Goal: Task Accomplishment & Management: Manage account settings

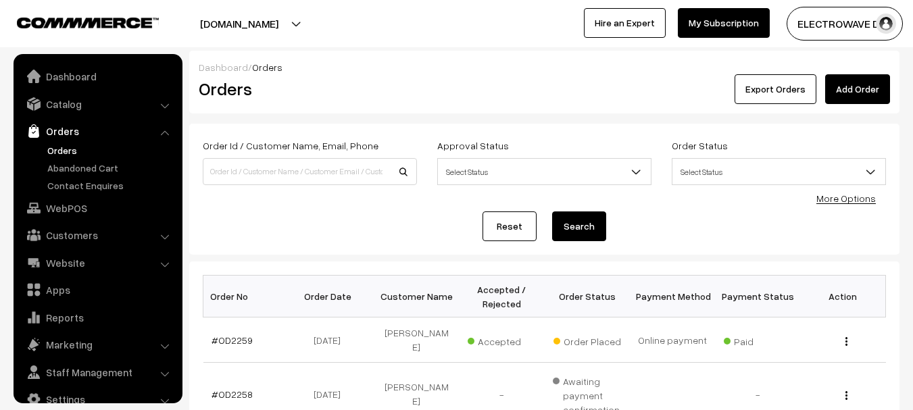
scroll to position [22, 0]
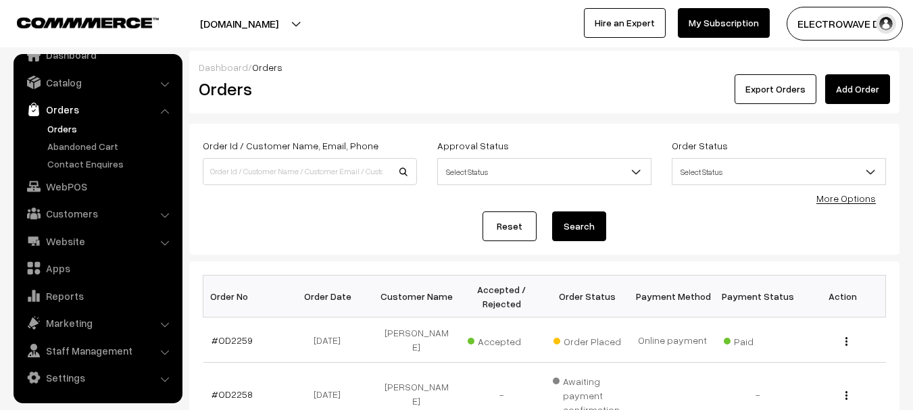
click at [66, 123] on link "Orders" at bounding box center [111, 129] width 134 height 14
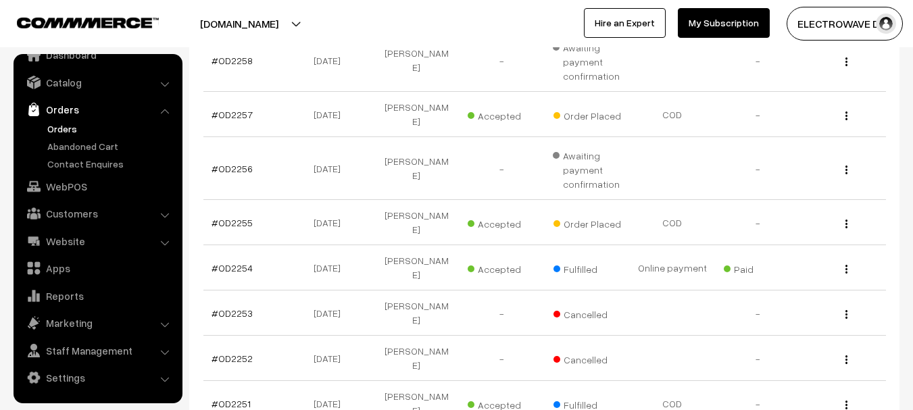
scroll to position [339, 0]
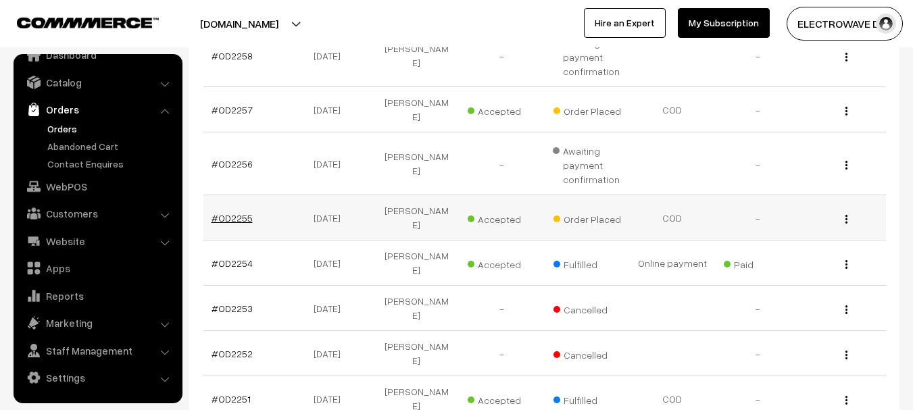
click at [248, 212] on link "#OD2255" at bounding box center [232, 217] width 41 height 11
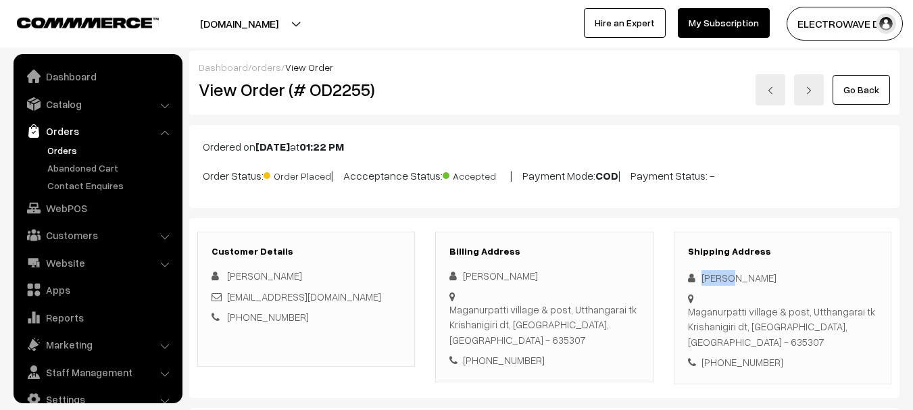
scroll to position [22, 0]
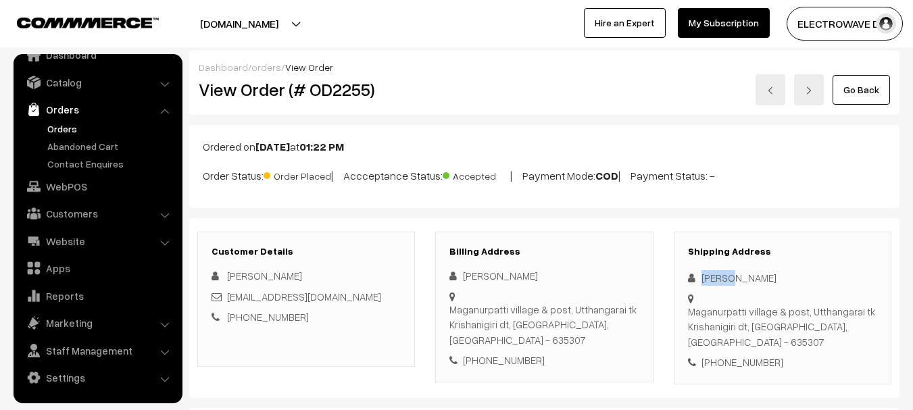
copy div "[EMAIL_ADDRESS][DOMAIN_NAME]"
drag, startPoint x: 224, startPoint y: 298, endPoint x: 410, endPoint y: 302, distance: 186.6
click at [410, 302] on div "Customer Details [PERSON_NAME] [EMAIL_ADDRESS][DOMAIN_NAME] [PHONE_NUMBER]" at bounding box center [306, 299] width 218 height 135
click at [759, 355] on div "[PHONE_NUMBER]" at bounding box center [782, 363] width 189 height 16
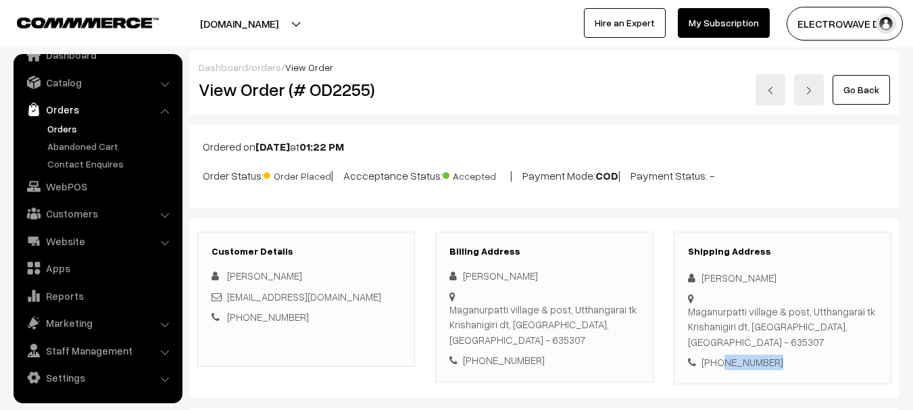
copy div "9865544860"
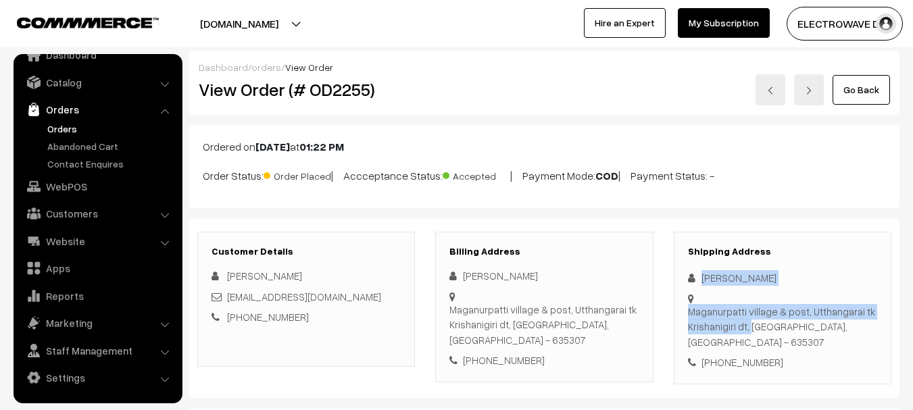
copy div "[PERSON_NAME] village & post, Utthangarai tk Krishanigiri dt"
drag, startPoint x: 696, startPoint y: 278, endPoint x: 744, endPoint y: 328, distance: 69.8
click at [744, 328] on div "Shipping Address [PERSON_NAME] Maganurpatti village & post, Utthangarai tk Kris…" at bounding box center [783, 308] width 218 height 153
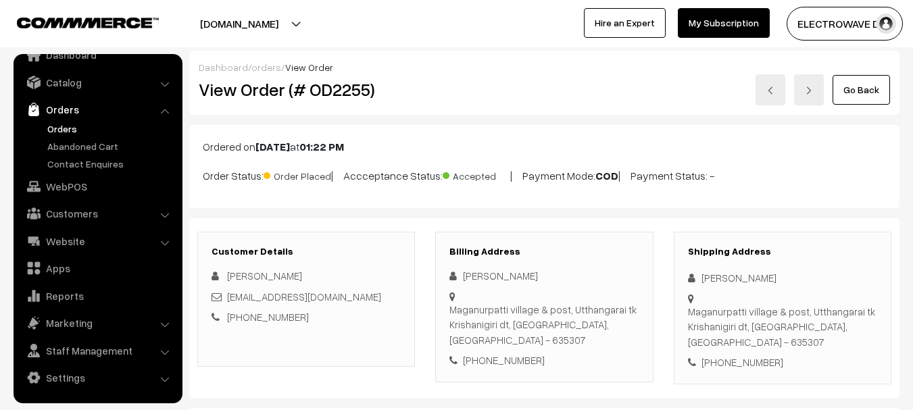
click at [760, 339] on div "Shipping Address [PERSON_NAME] Maganurpatti village & post, Utthangarai tk Kris…" at bounding box center [783, 308] width 218 height 153
drag, startPoint x: 749, startPoint y: 324, endPoint x: 789, endPoint y: 366, distance: 57.4
click at [789, 366] on div "Shipping Address Mohan Mohan Maganurpatti village & post, Utthangarai tk Krisha…" at bounding box center [783, 308] width 218 height 153
copy div "Tamil Nadu, India - 635307 +91 9865544860"
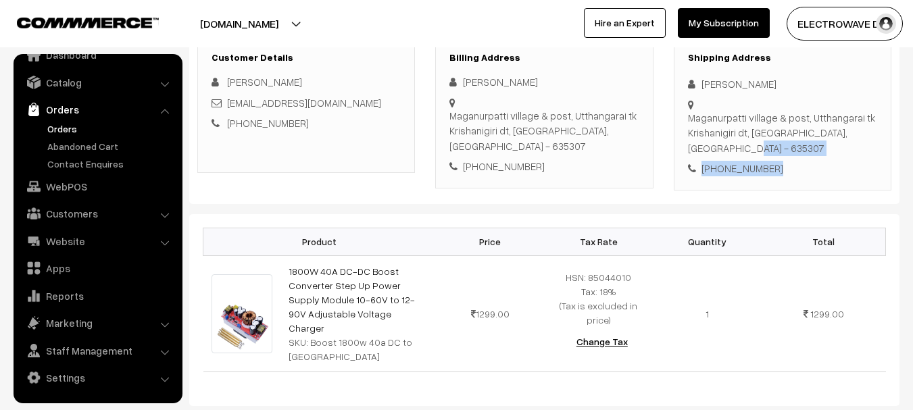
scroll to position [202, 0]
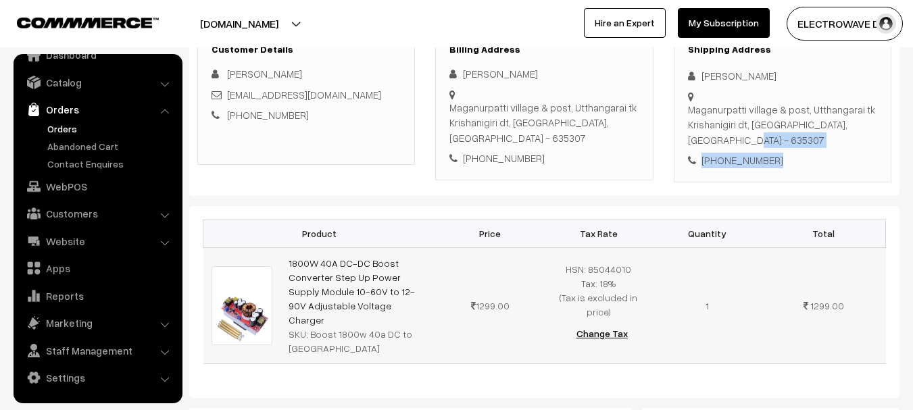
copy tr "1800W 40A DC-DC Boost Converter Step Up Power Supply Module 10-60V to 12-90V Ad…"
copy link "1800W 40A DC-DC Boost Converter Step Up Power Supply Module 10-60V to 12-90V Ad…"
drag, startPoint x: 401, startPoint y: 291, endPoint x: 283, endPoint y: 249, distance: 125.7
click at [283, 249] on td "1800W 40A DC-DC Boost Converter Step Up Power Supply Module 10-60V to 12-90V Ad…" at bounding box center [358, 305] width 155 height 116
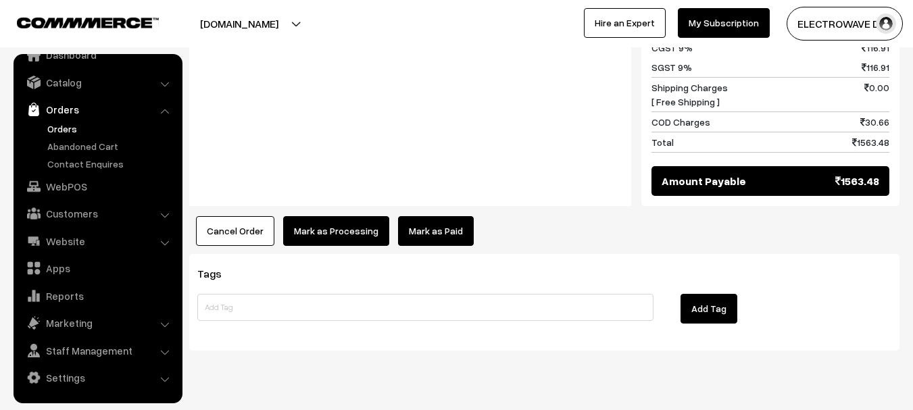
click at [364, 216] on button "Mark as Processing" at bounding box center [336, 231] width 106 height 30
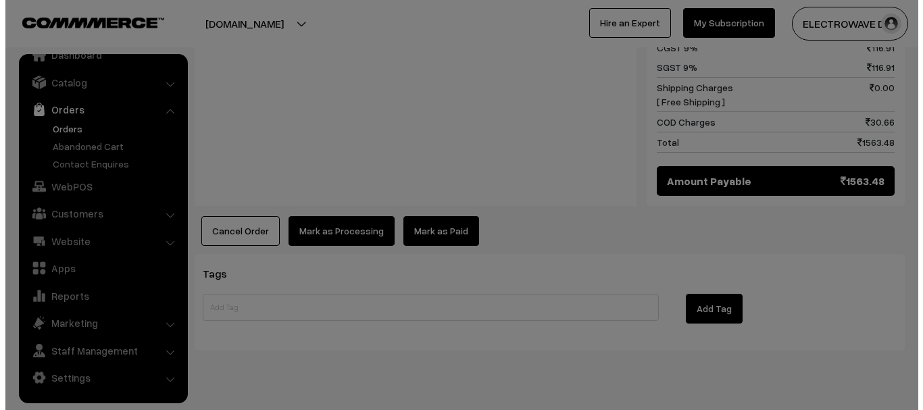
scroll to position [684, 0]
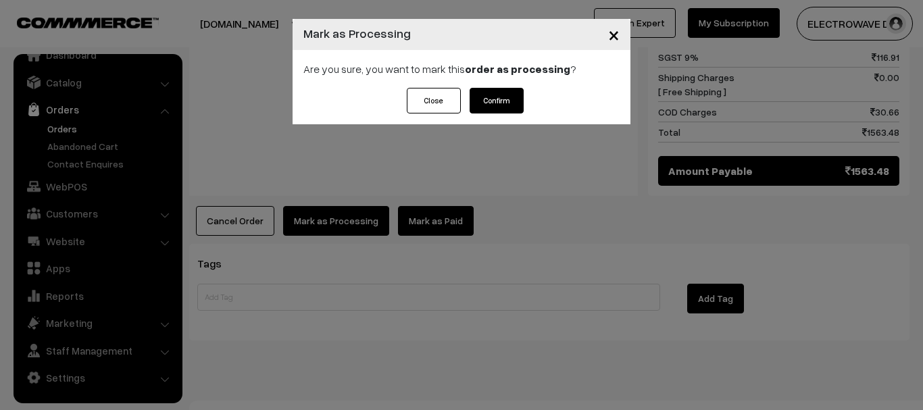
click at [512, 90] on button "Confirm" at bounding box center [497, 101] width 54 height 26
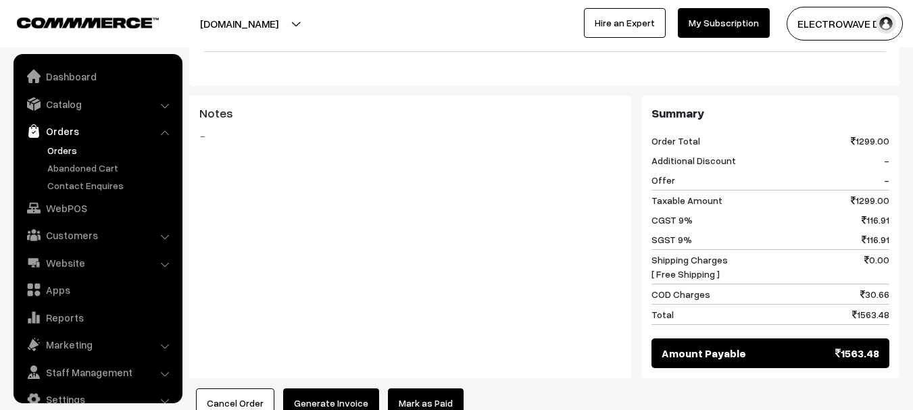
scroll to position [22, 0]
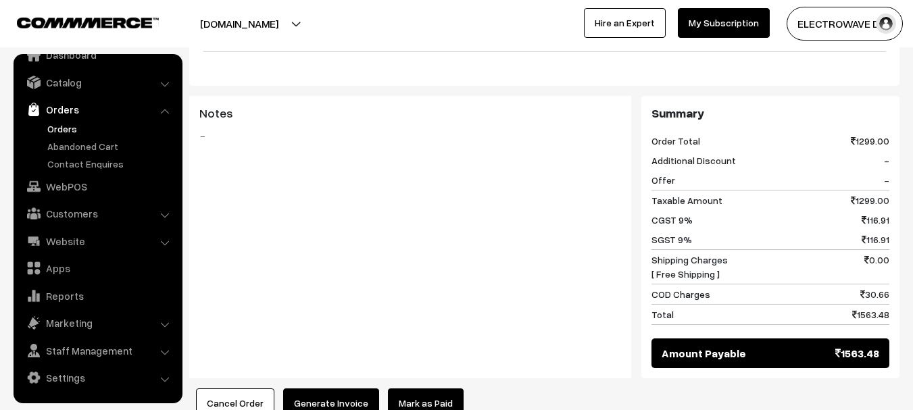
click at [338, 389] on button "Generate Invoice" at bounding box center [331, 404] width 96 height 30
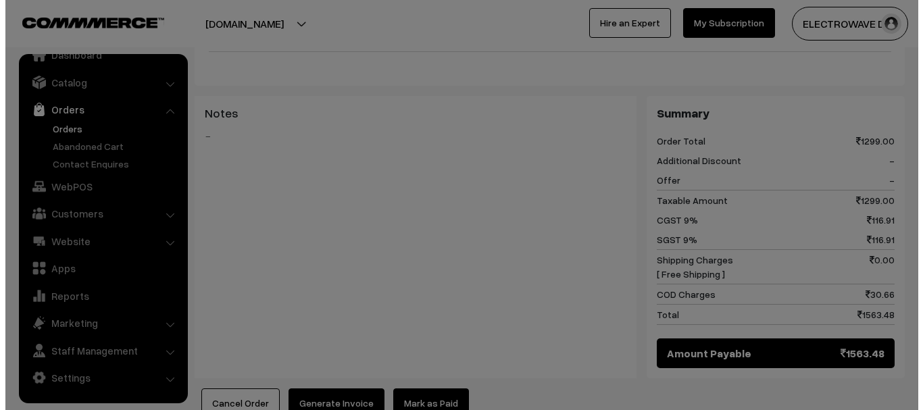
scroll to position [512, 0]
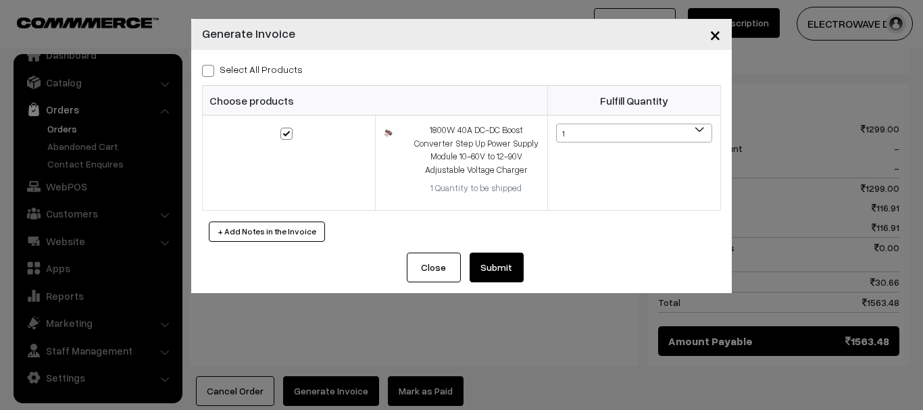
click at [510, 256] on button "Submit" at bounding box center [497, 268] width 54 height 30
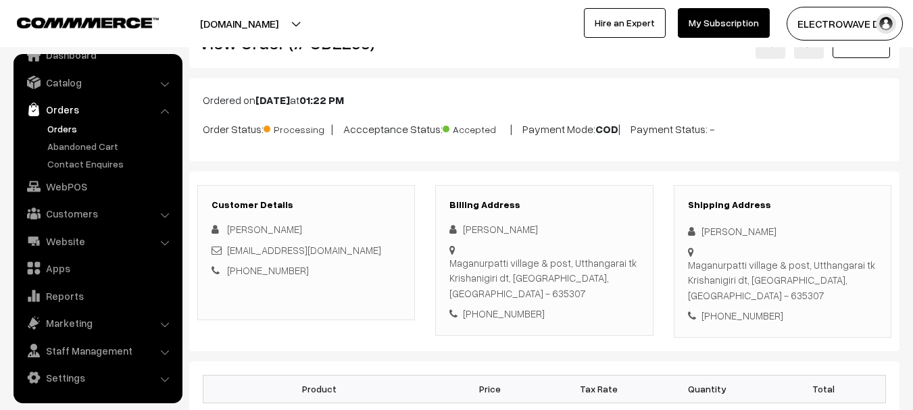
scroll to position [37, 0]
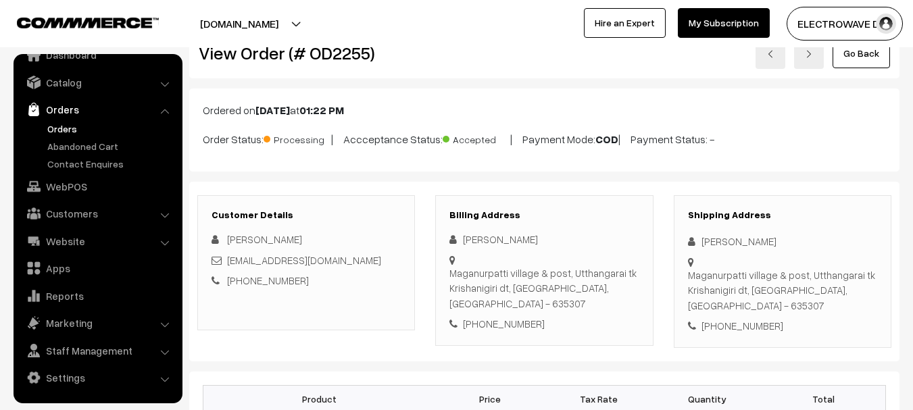
click at [355, 51] on h2 "View Order (# OD2255)" at bounding box center [307, 53] width 217 height 21
copy h2 "OD2255"
click at [769, 64] on link at bounding box center [771, 53] width 30 height 31
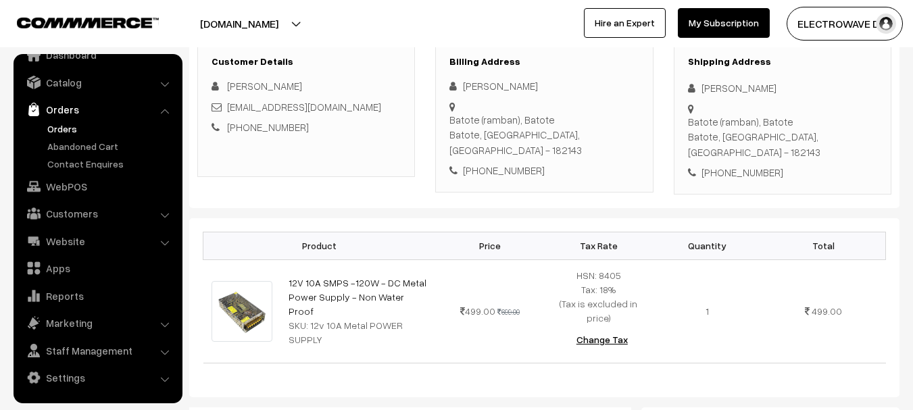
scroll to position [8, 0]
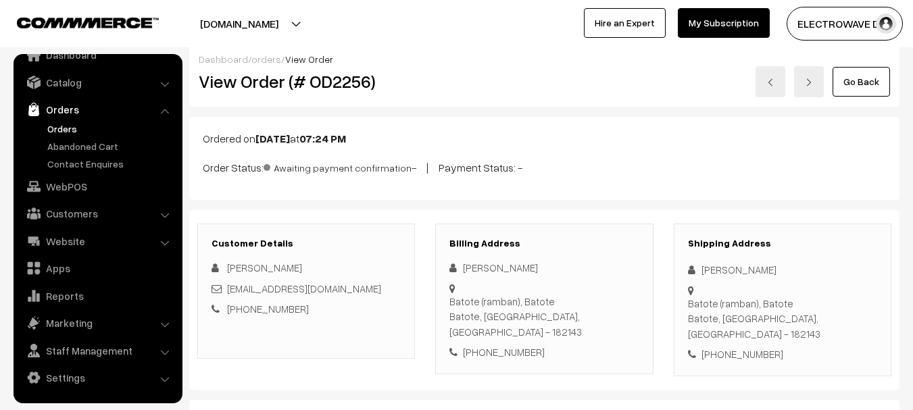
click at [767, 76] on link at bounding box center [771, 81] width 30 height 31
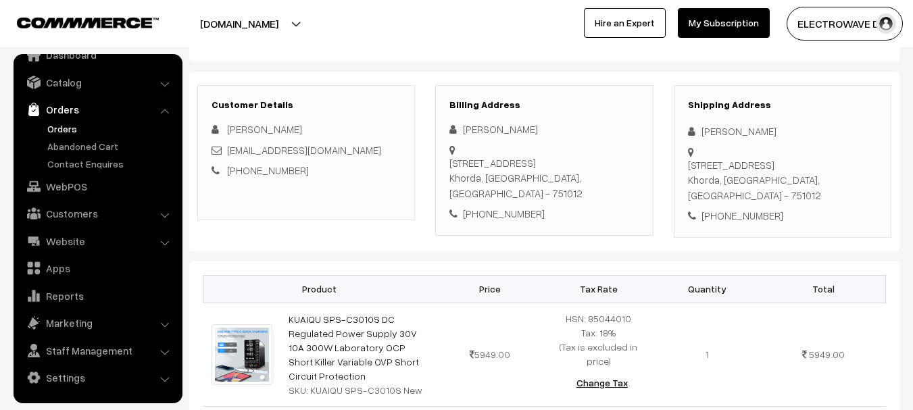
scroll to position [153, 0]
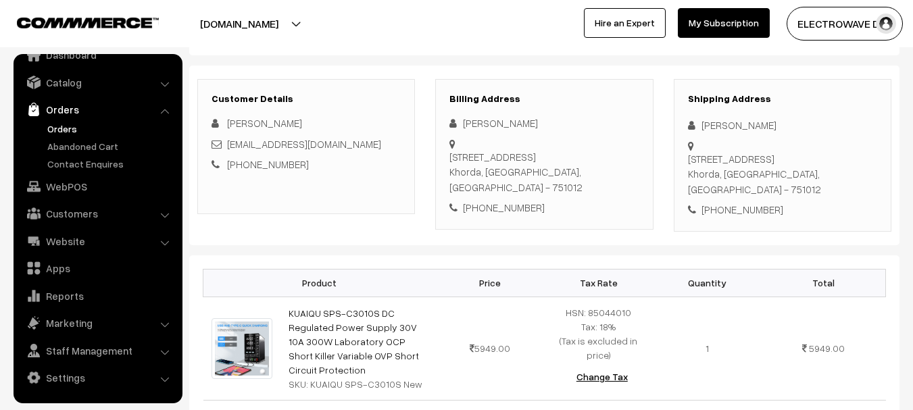
click at [711, 128] on div "[PERSON_NAME]" at bounding box center [782, 126] width 189 height 16
copy div "Arun"
click at [743, 121] on div "[PERSON_NAME]" at bounding box center [782, 126] width 189 height 16
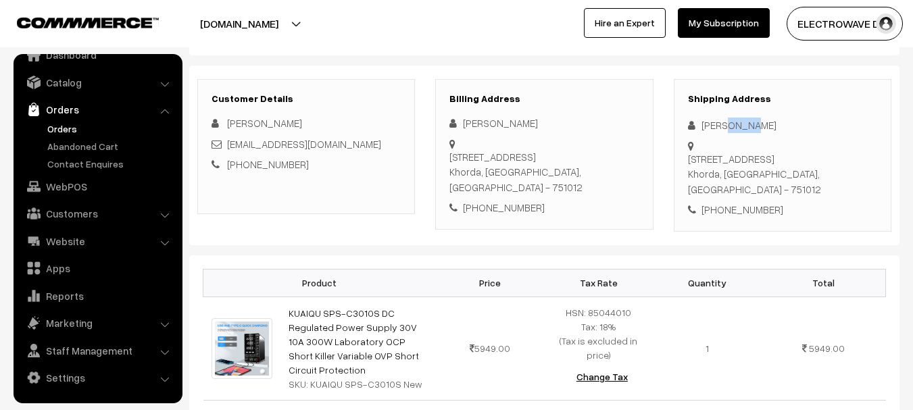
click at [743, 121] on div "[PERSON_NAME]" at bounding box center [782, 126] width 189 height 16
copy div "Sahoo"
copy link "[EMAIL_ADDRESS][DOMAIN_NAME]"
drag, startPoint x: 344, startPoint y: 143, endPoint x: 230, endPoint y: 149, distance: 114.4
click at [230, 149] on div "[EMAIL_ADDRESS][DOMAIN_NAME]" at bounding box center [306, 145] width 189 height 16
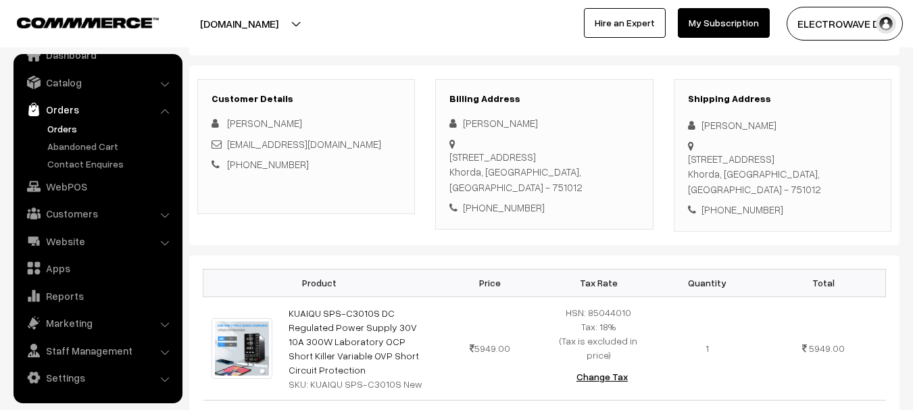
click at [738, 202] on div "[PHONE_NUMBER]" at bounding box center [782, 210] width 189 height 16
copy div "9937431999"
copy div "[PERSON_NAME][STREET_ADDRESS],"
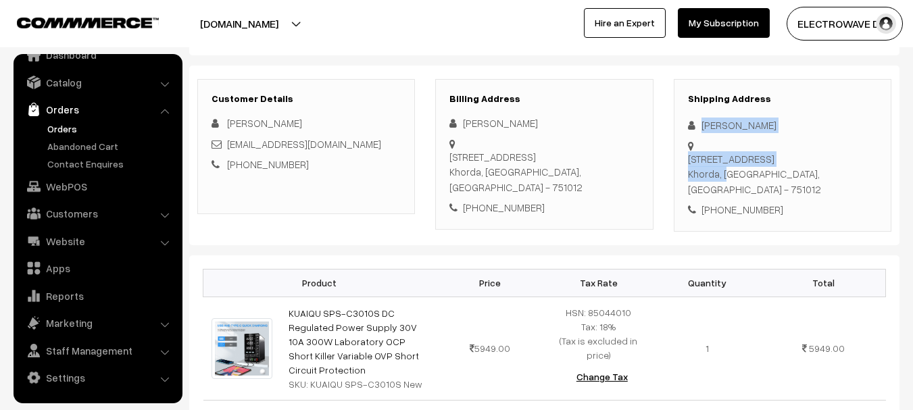
drag, startPoint x: 698, startPoint y: 124, endPoint x: 735, endPoint y: 161, distance: 51.6
click at [735, 161] on div "Shipping Address [PERSON_NAME] [STREET_ADDRESS] [PHONE_NUMBER]" at bounding box center [783, 155] width 218 height 153
click at [739, 151] on div "[STREET_ADDRESS]" at bounding box center [782, 174] width 189 height 46
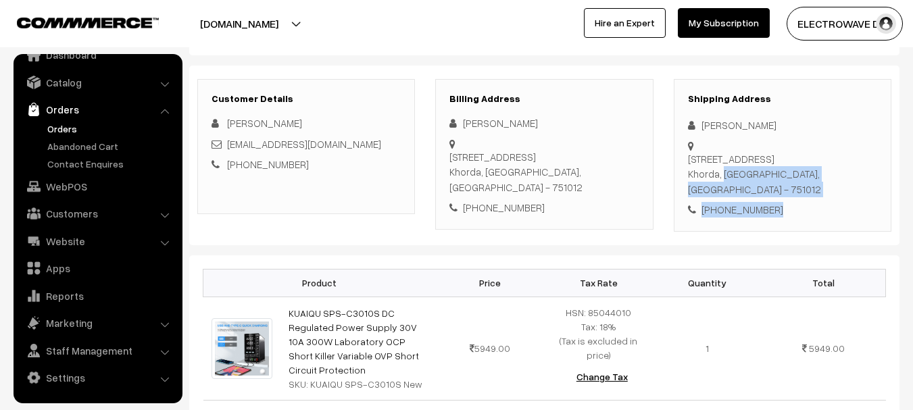
copy div "[GEOGRAPHIC_DATA], [GEOGRAPHIC_DATA] - 751012 [PHONE_NUMBER]"
drag, startPoint x: 734, startPoint y: 164, endPoint x: 786, endPoint y: 191, distance: 58.4
click at [786, 191] on div "Shipping Address [PERSON_NAME] [STREET_ADDRESS] [PHONE_NUMBER]" at bounding box center [783, 155] width 218 height 153
click at [809, 166] on div "[STREET_ADDRESS]" at bounding box center [782, 174] width 189 height 46
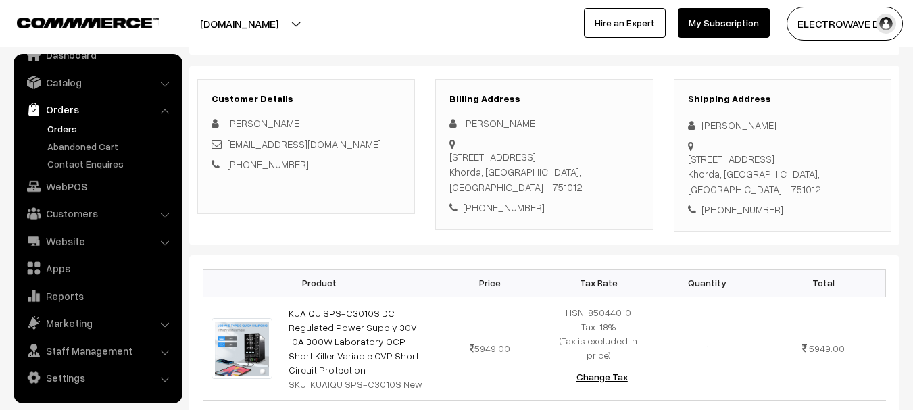
click at [809, 166] on div "[STREET_ADDRESS]" at bounding box center [782, 174] width 189 height 46
copy link "KUAIQU SPS-C3010S DC Regulated Power Supply 30V 10A 300W Laboratory OCP Short K…"
drag, startPoint x: 335, startPoint y: 358, endPoint x: 284, endPoint y: 289, distance: 85.6
click at [284, 297] on td "KUAIQU SPS-C3010S DC Regulated Power Supply 30V 10A 300W Laboratory OCP Short K…" at bounding box center [358, 348] width 155 height 103
copy tr "KUAIQU SPS-C3010S New"
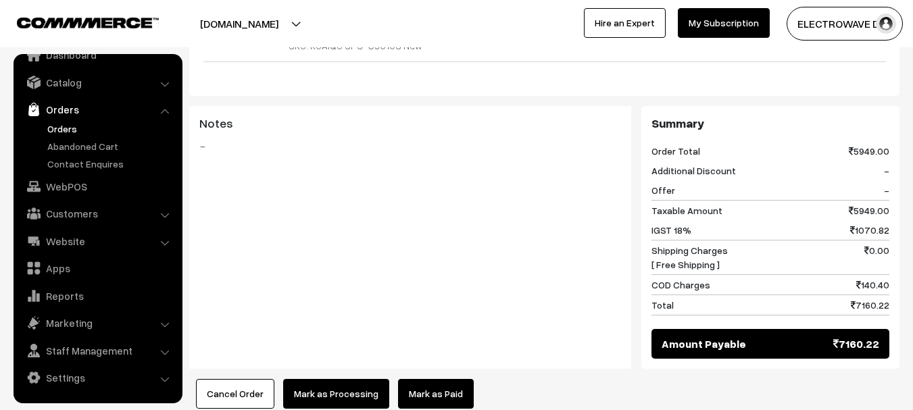
scroll to position [493, 0]
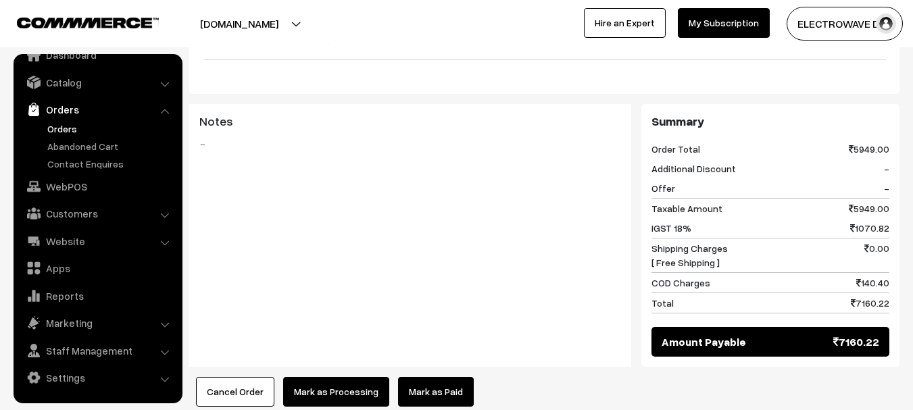
click at [339, 377] on button "Mark as Processing" at bounding box center [336, 392] width 106 height 30
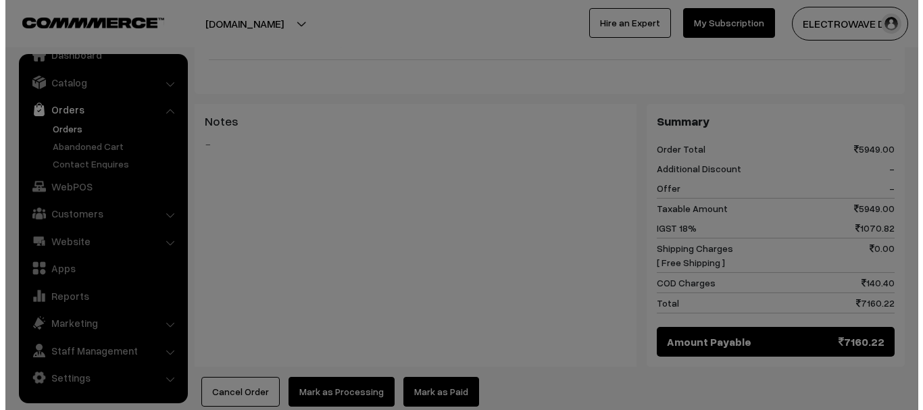
scroll to position [493, 0]
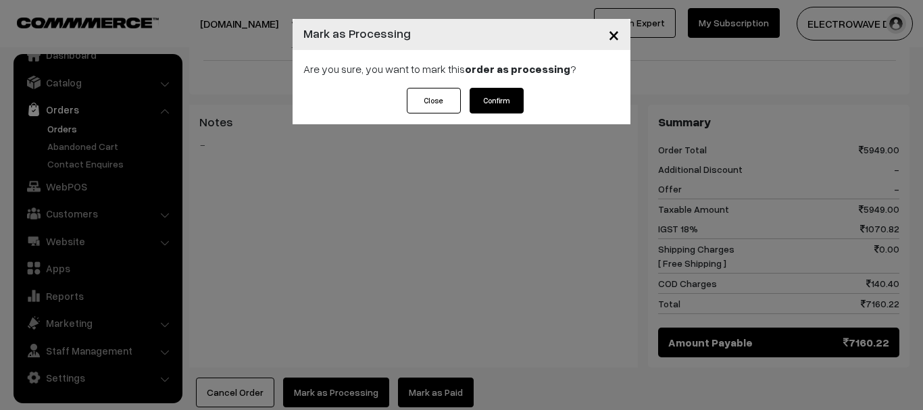
click at [498, 99] on button "Confirm" at bounding box center [497, 101] width 54 height 26
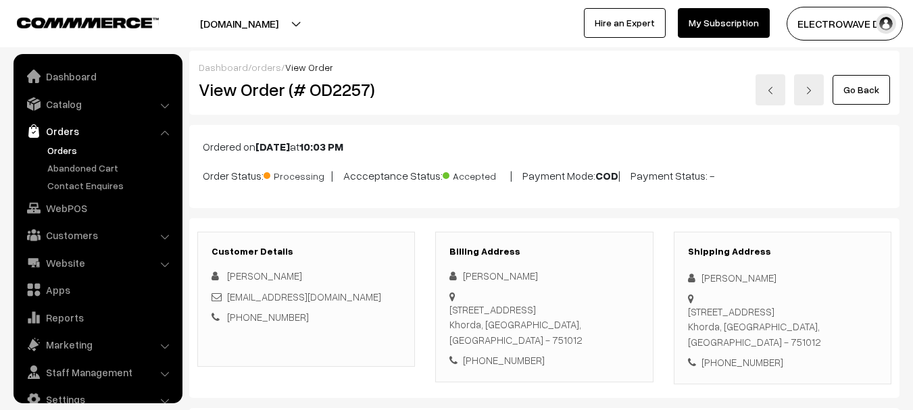
scroll to position [22, 0]
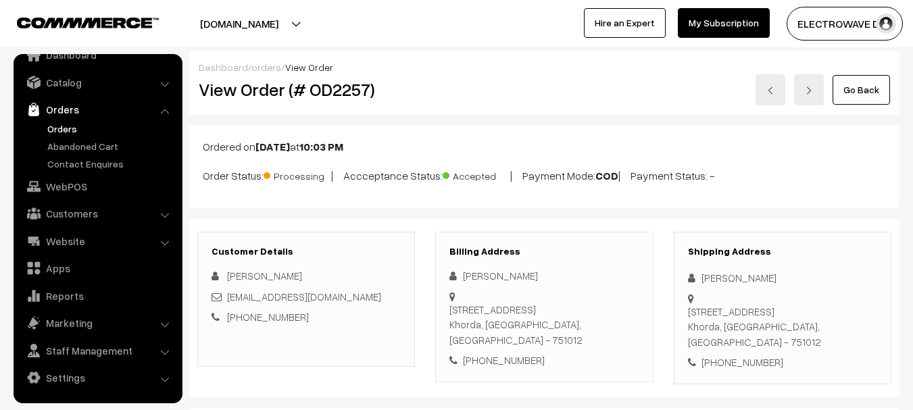
click at [358, 89] on h2 "View Order (# OD2257)" at bounding box center [307, 89] width 217 height 21
copy h2 "OD2257"
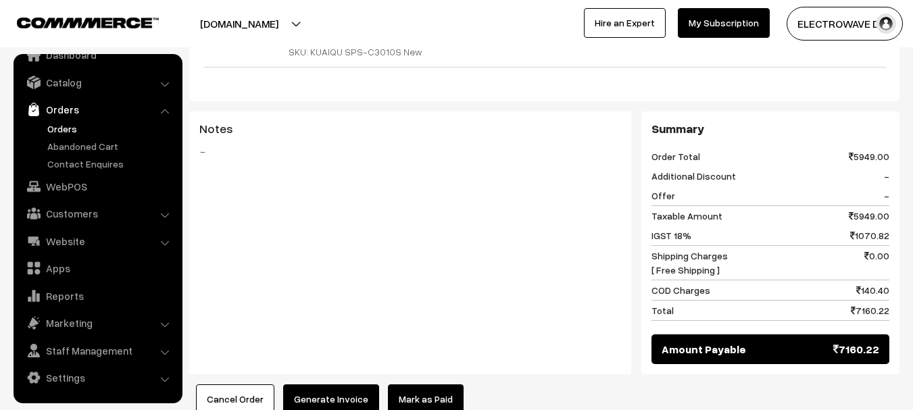
scroll to position [601, 0]
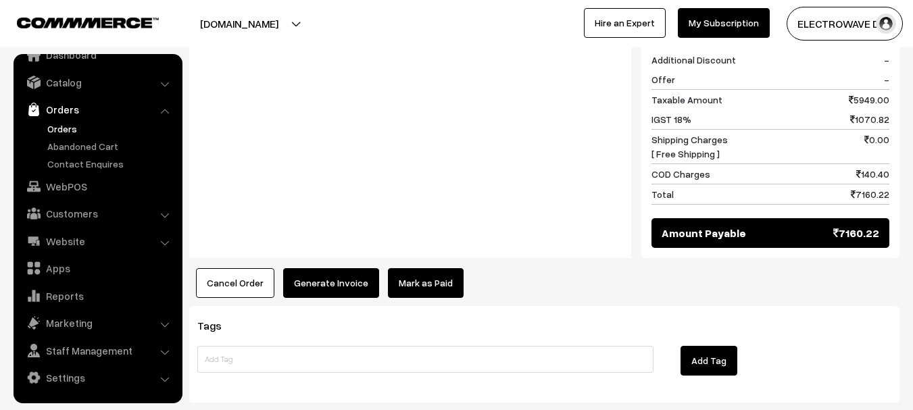
click at [345, 268] on button "Generate Invoice" at bounding box center [331, 283] width 96 height 30
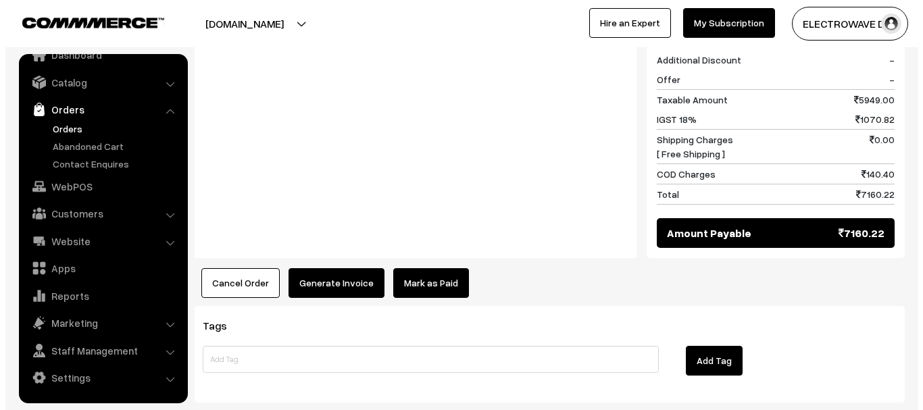
scroll to position [587, 0]
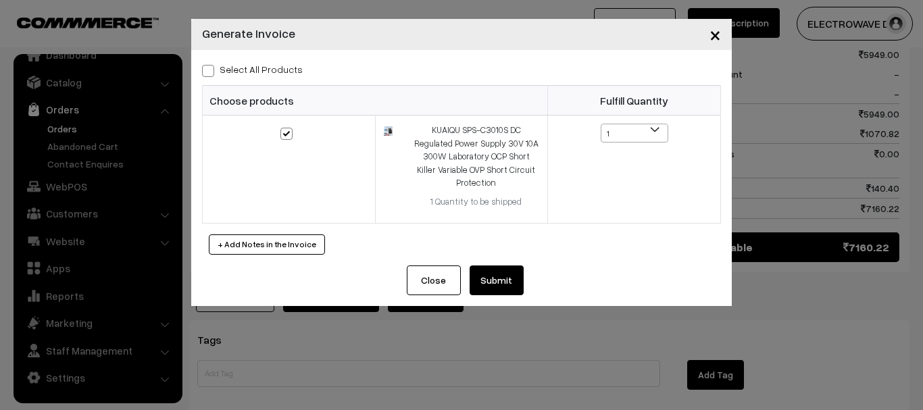
click at [516, 268] on button "Submit" at bounding box center [497, 281] width 54 height 30
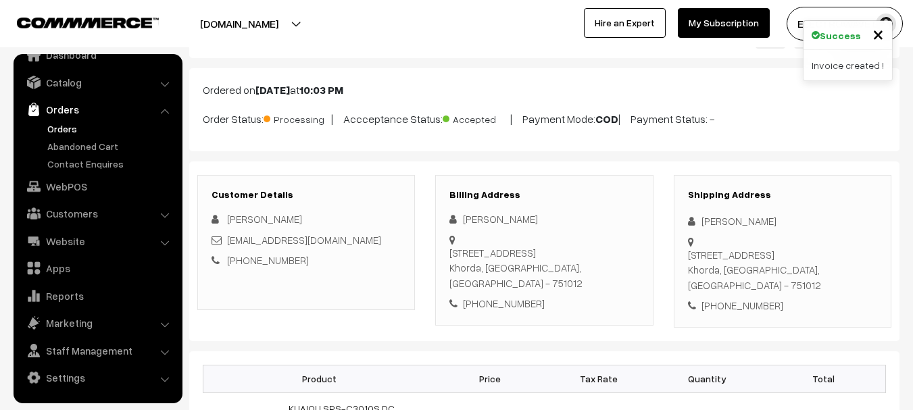
scroll to position [45, 0]
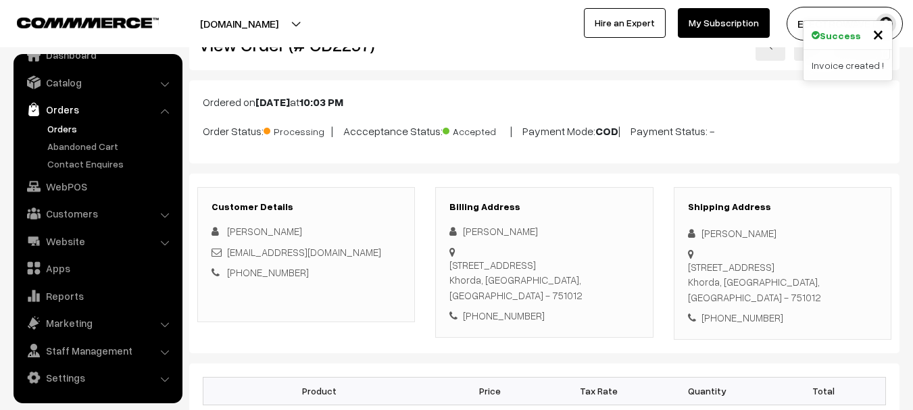
click at [769, 53] on link at bounding box center [771, 45] width 30 height 31
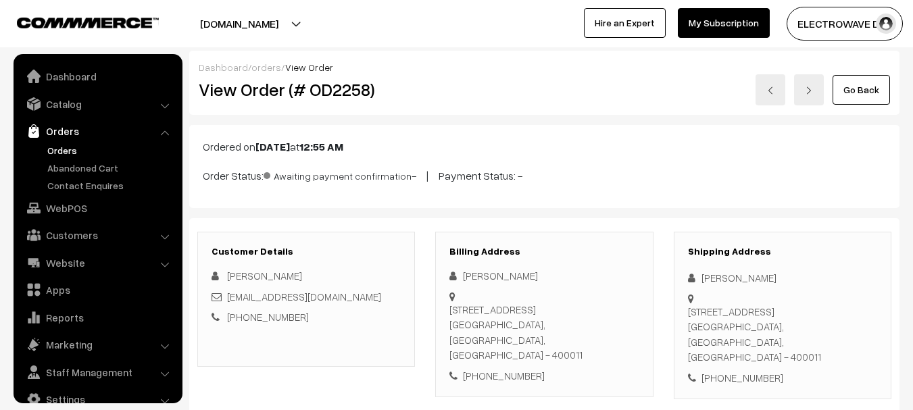
click at [913, 23] on html "Thank you for showing interest. Our team will call you shortly. Close [DOMAIN_N…" at bounding box center [456, 205] width 913 height 410
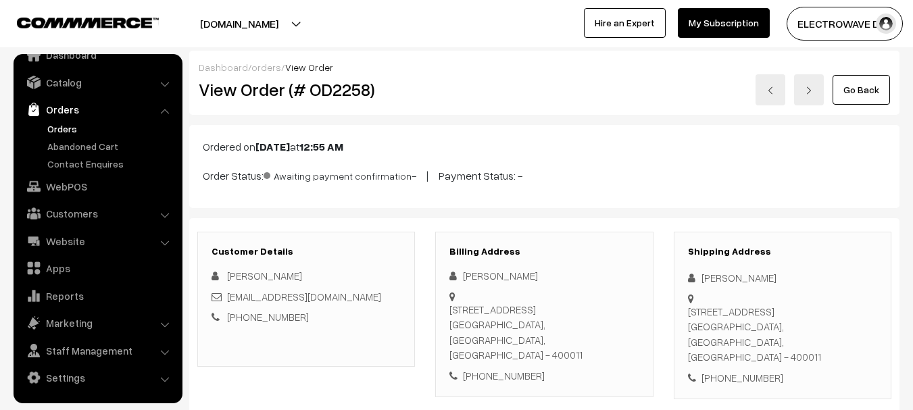
click at [771, 90] on img at bounding box center [771, 91] width 8 height 8
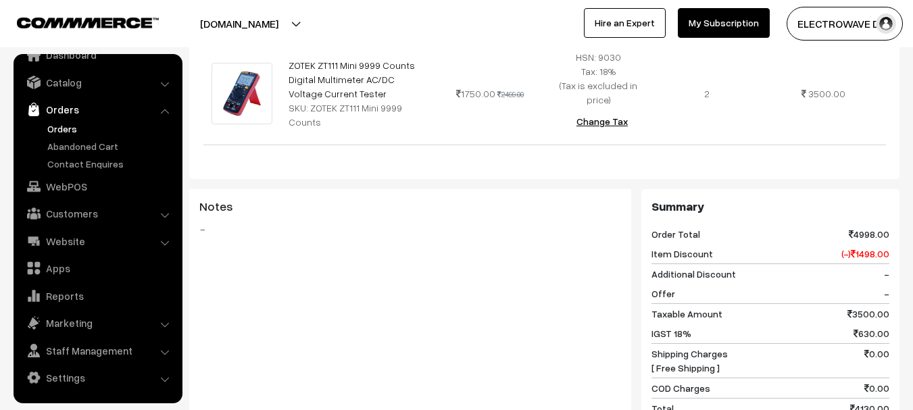
scroll to position [433, 0]
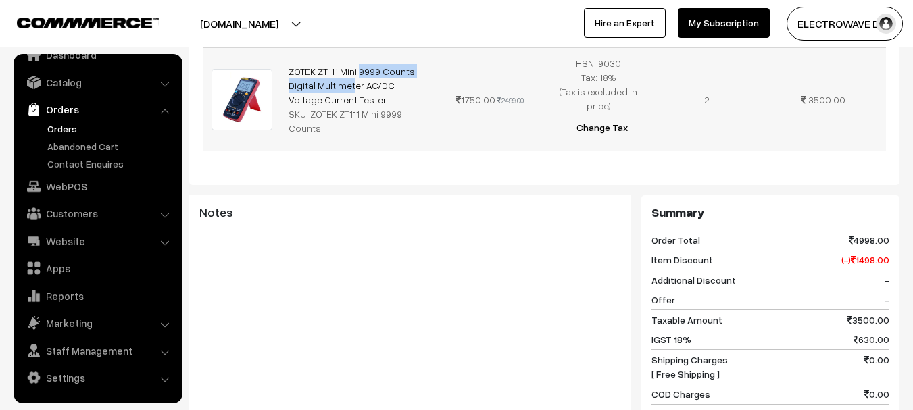
copy link "ZOTEK ZT111 Mini 9999 Counts"
drag, startPoint x: 287, startPoint y: 74, endPoint x: 409, endPoint y: 73, distance: 122.4
click at [409, 73] on td "ZOTEK ZT111 Mini 9999 Counts Digital Multimeter AC/DC Voltage Current Tester SK…" at bounding box center [358, 99] width 155 height 103
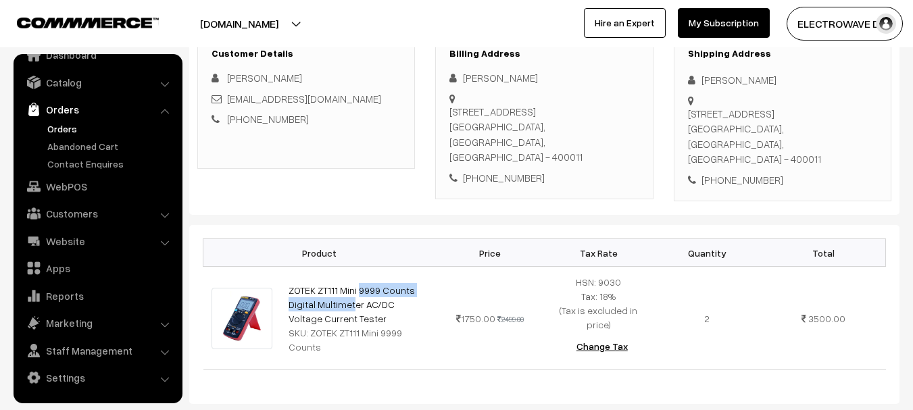
scroll to position [216, 0]
